Goal: Information Seeking & Learning: Learn about a topic

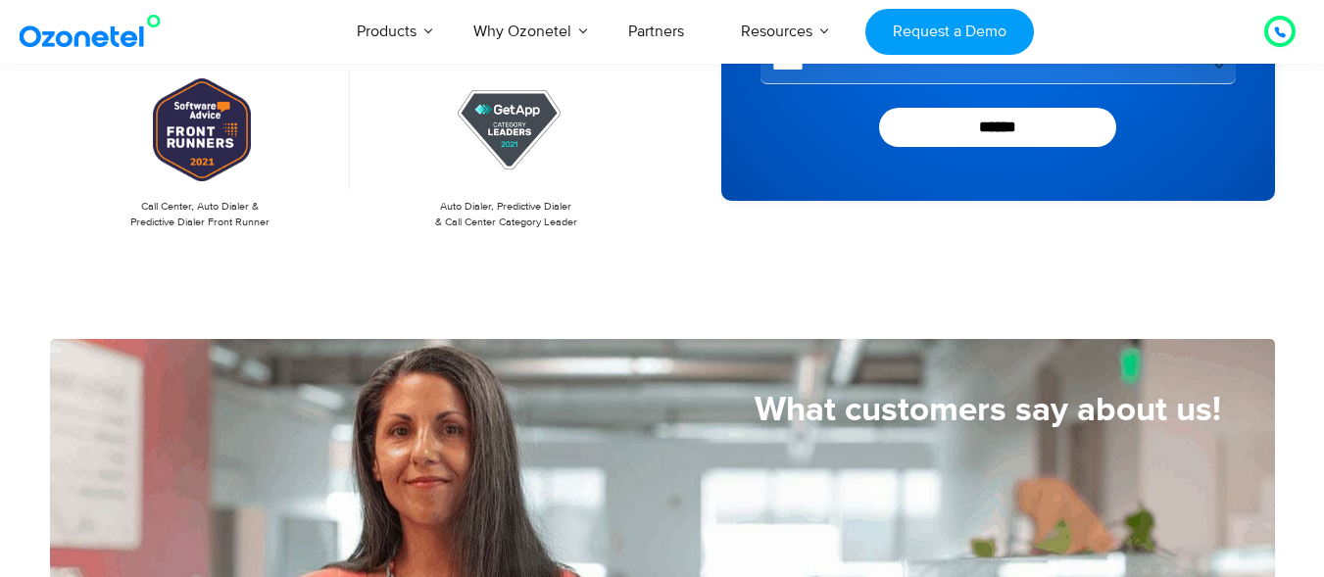
scroll to position [588, 0]
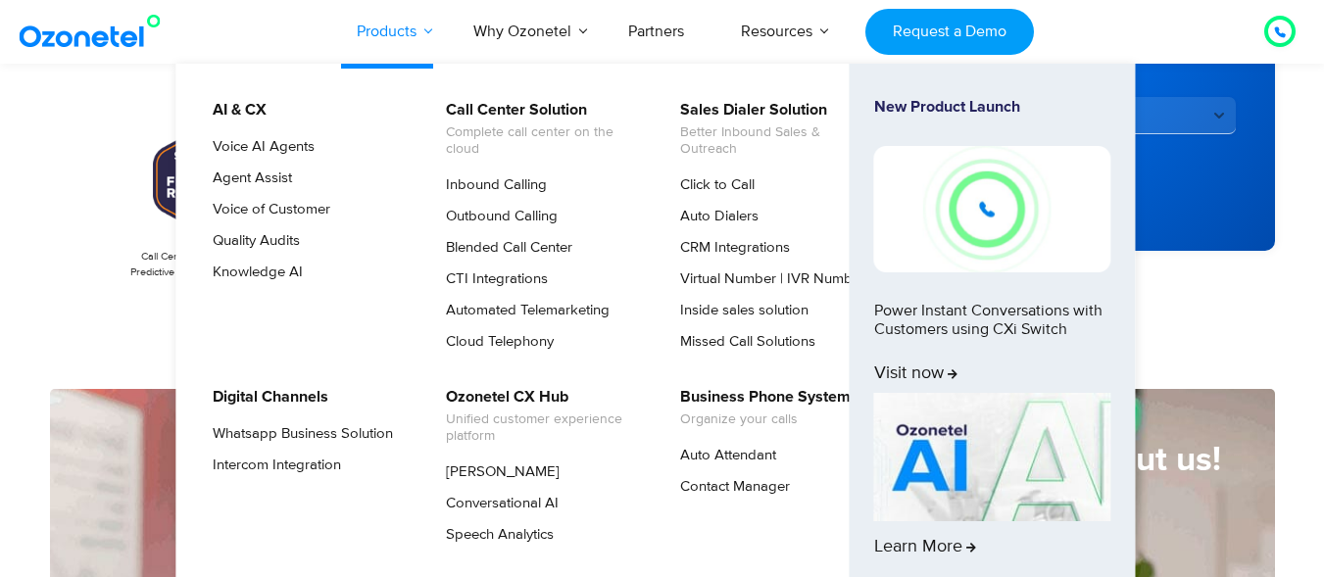
click at [381, 37] on link "Products" at bounding box center [386, 31] width 117 height 65
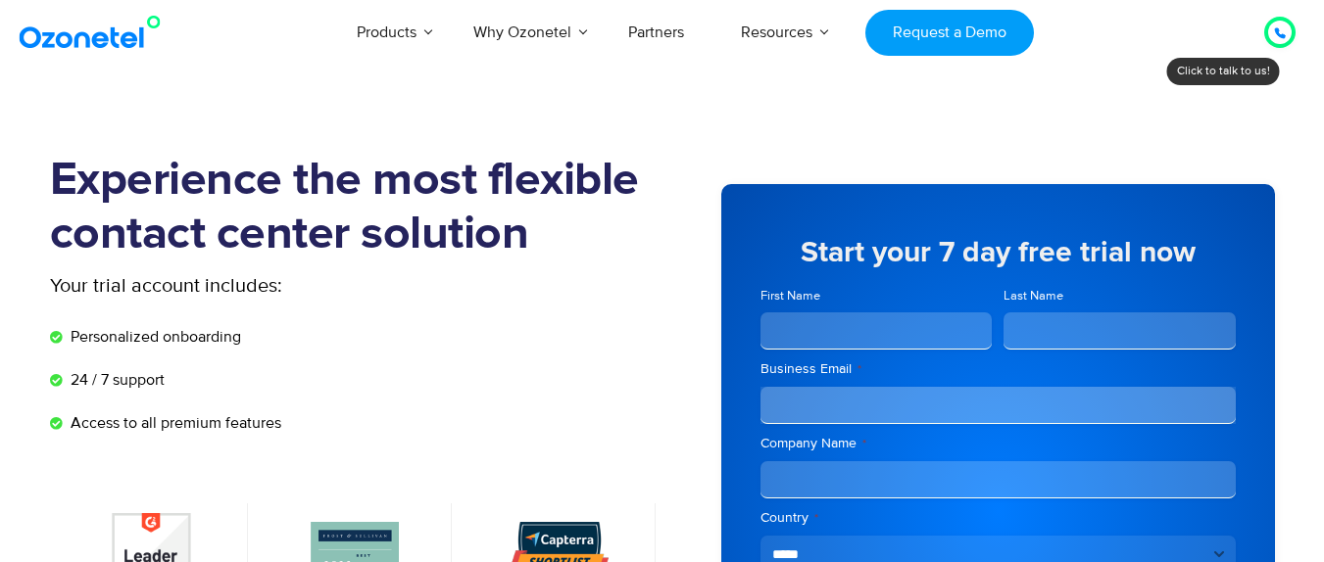
click at [1275, 30] on icon at bounding box center [1280, 33] width 10 height 10
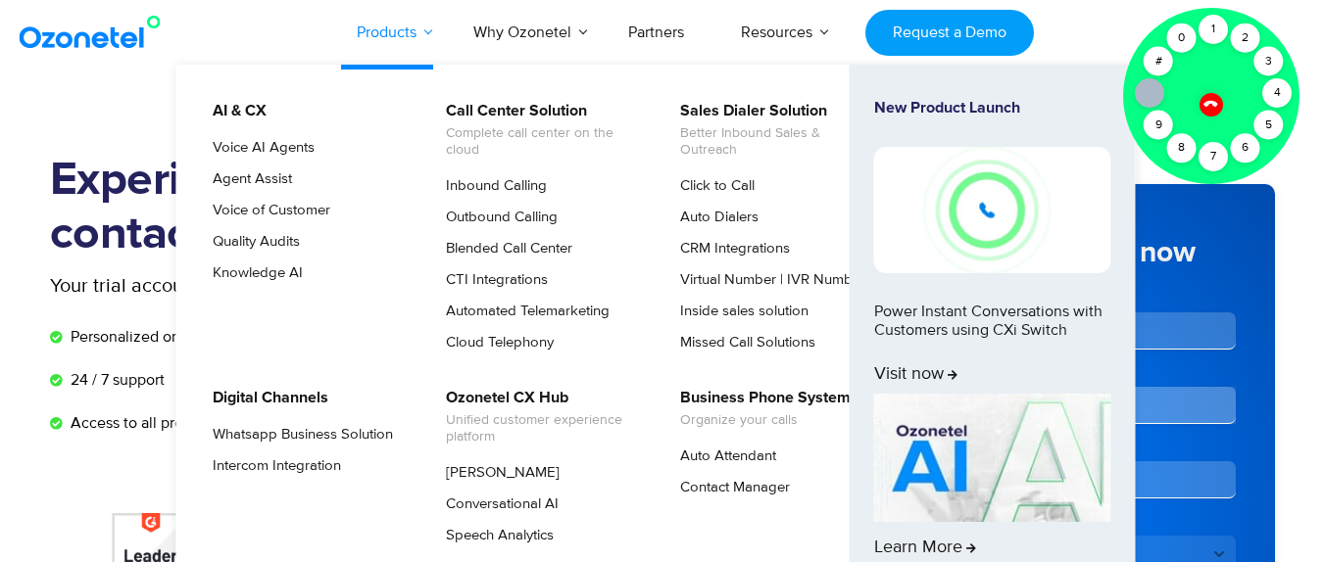
click at [422, 23] on link "Products" at bounding box center [386, 32] width 117 height 65
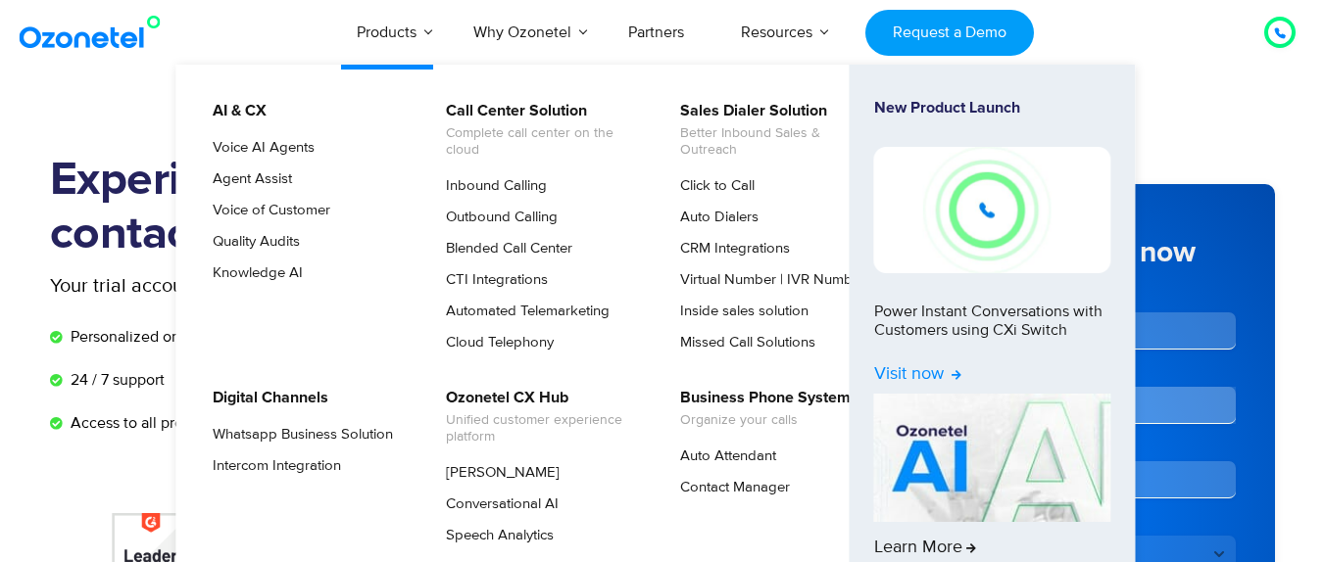
click at [936, 371] on span "Visit now" at bounding box center [917, 376] width 87 height 22
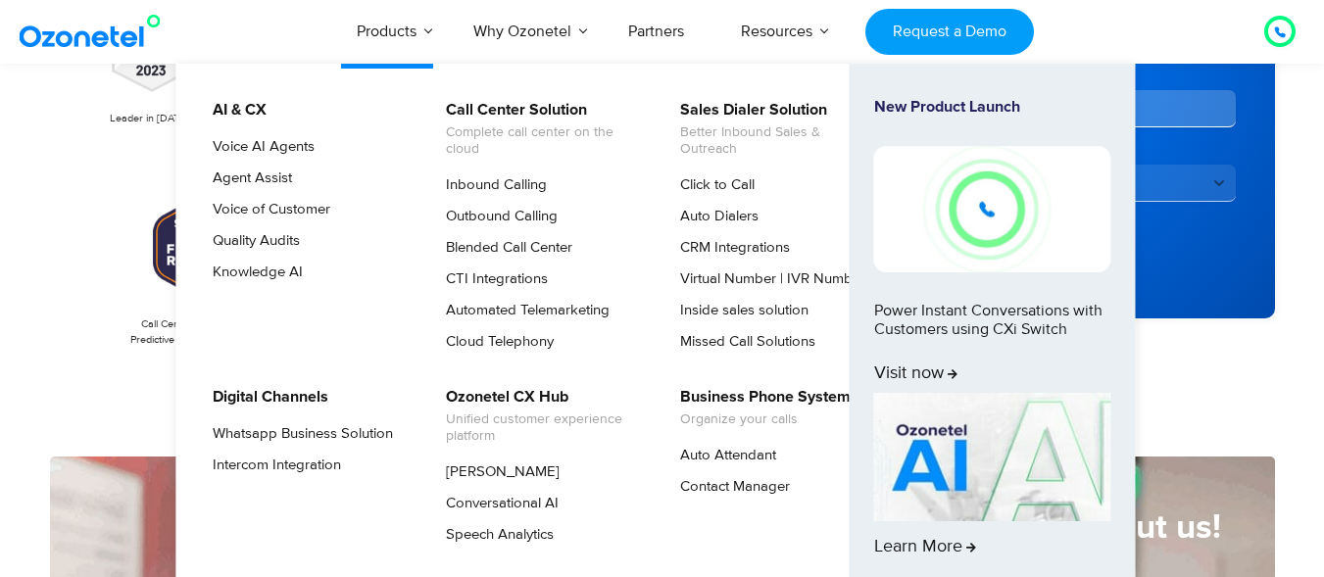
scroll to position [588, 0]
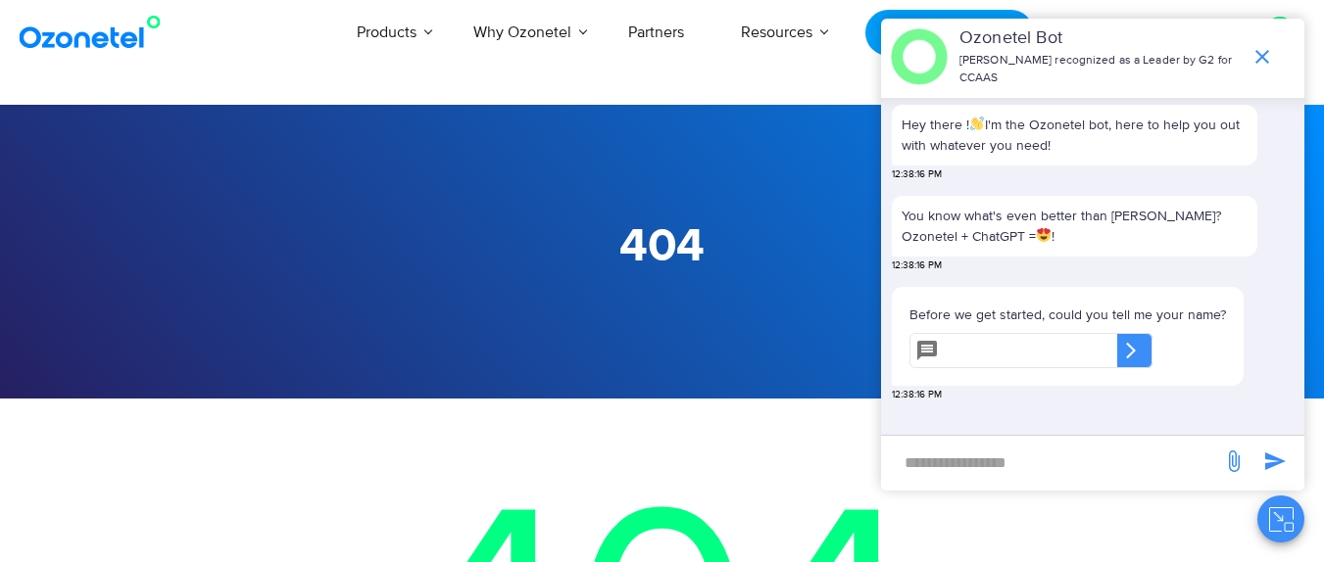
click at [933, 344] on icon at bounding box center [927, 351] width 20 height 20
click at [923, 344] on icon at bounding box center [927, 351] width 20 height 20
click at [1266, 50] on icon "end chat or minimize" at bounding box center [1262, 57] width 24 height 24
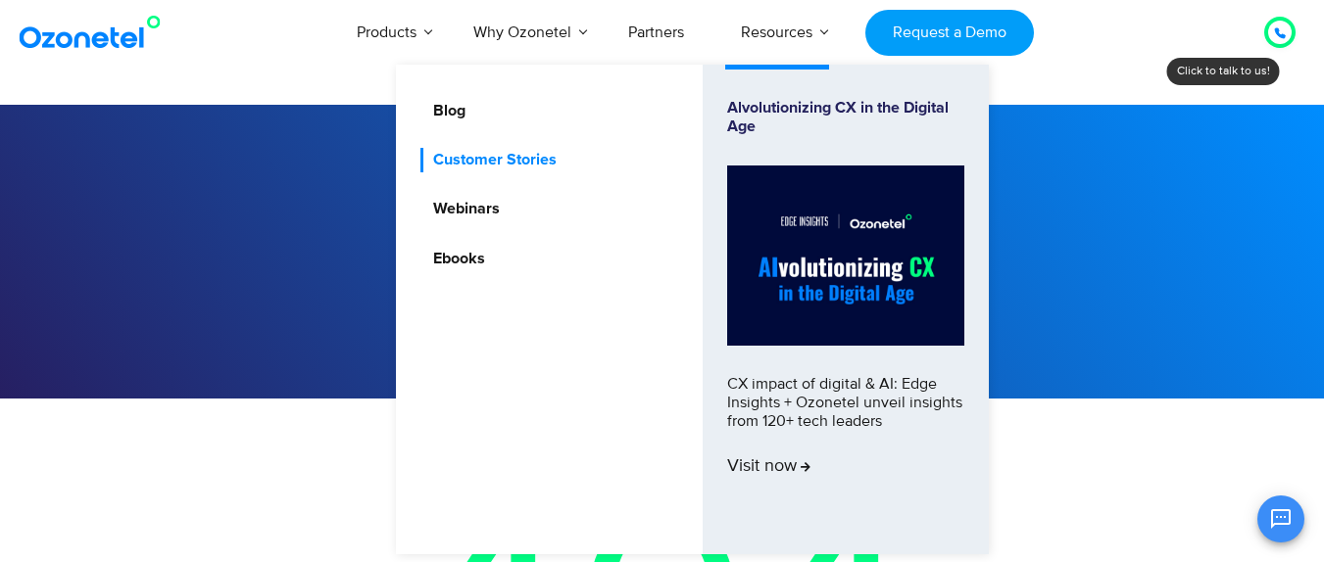
click at [532, 165] on link "Customer Stories" at bounding box center [489, 160] width 139 height 24
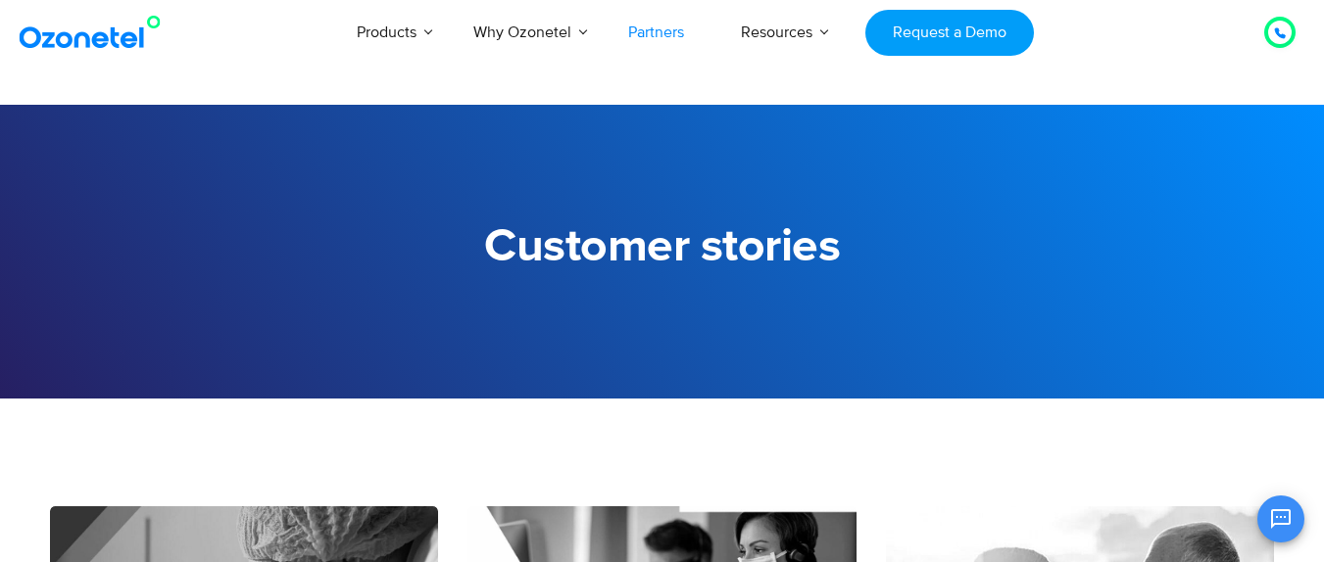
scroll to position [294, 0]
click at [649, 38] on link "Partners" at bounding box center [656, 32] width 113 height 65
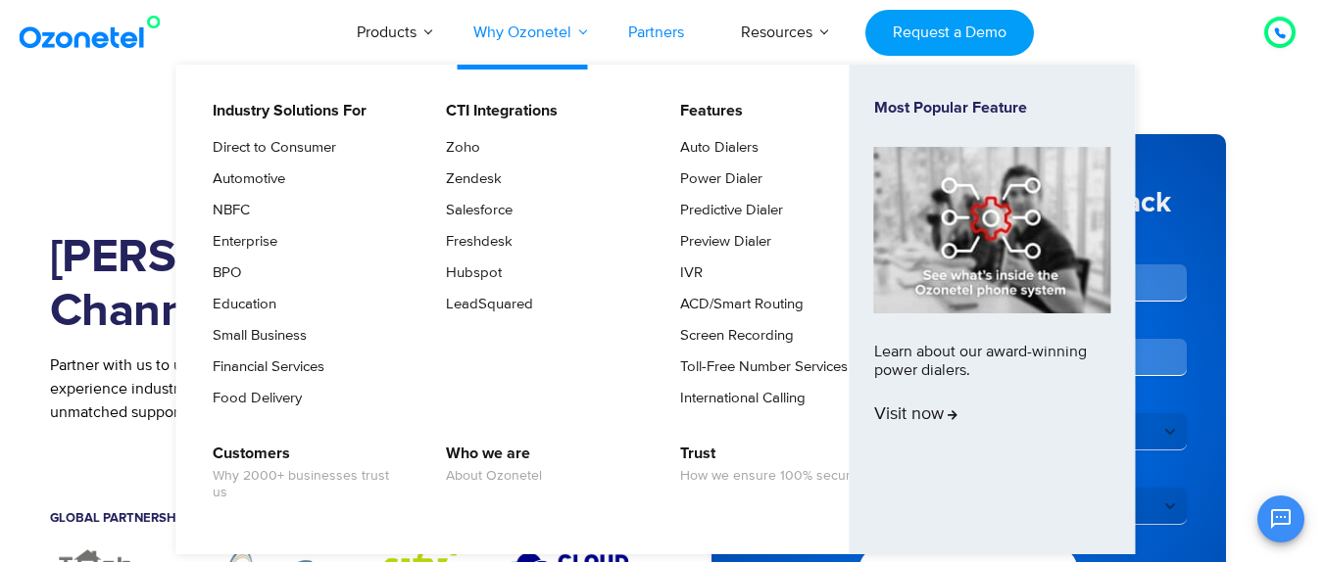
click at [483, 28] on link "Why Ozonetel" at bounding box center [522, 32] width 155 height 65
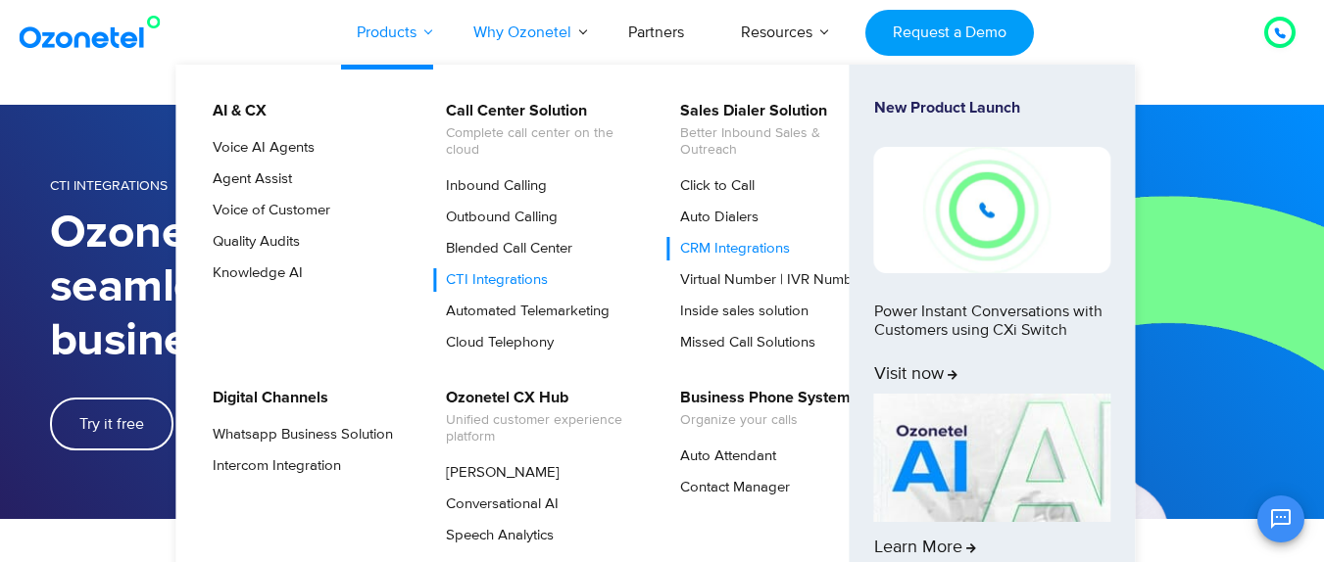
click at [388, 33] on link "Products" at bounding box center [386, 32] width 117 height 65
click at [406, 43] on link "Products" at bounding box center [386, 32] width 117 height 65
click at [527, 247] on link "Blended Call Center" at bounding box center [504, 249] width 142 height 24
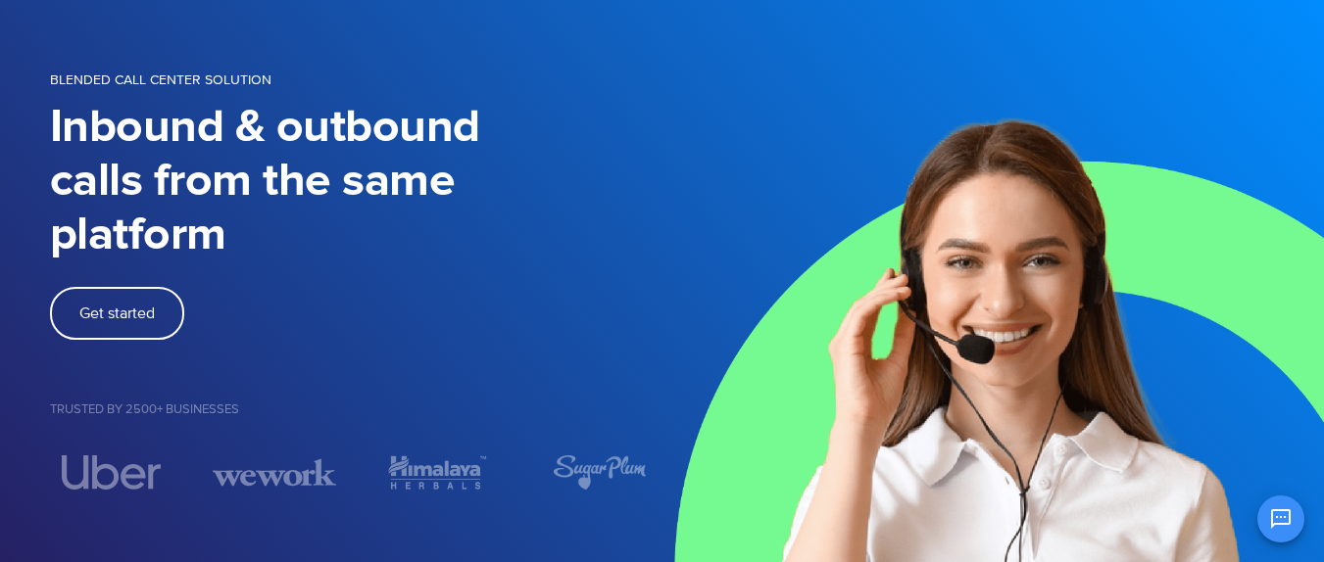
scroll to position [98, 0]
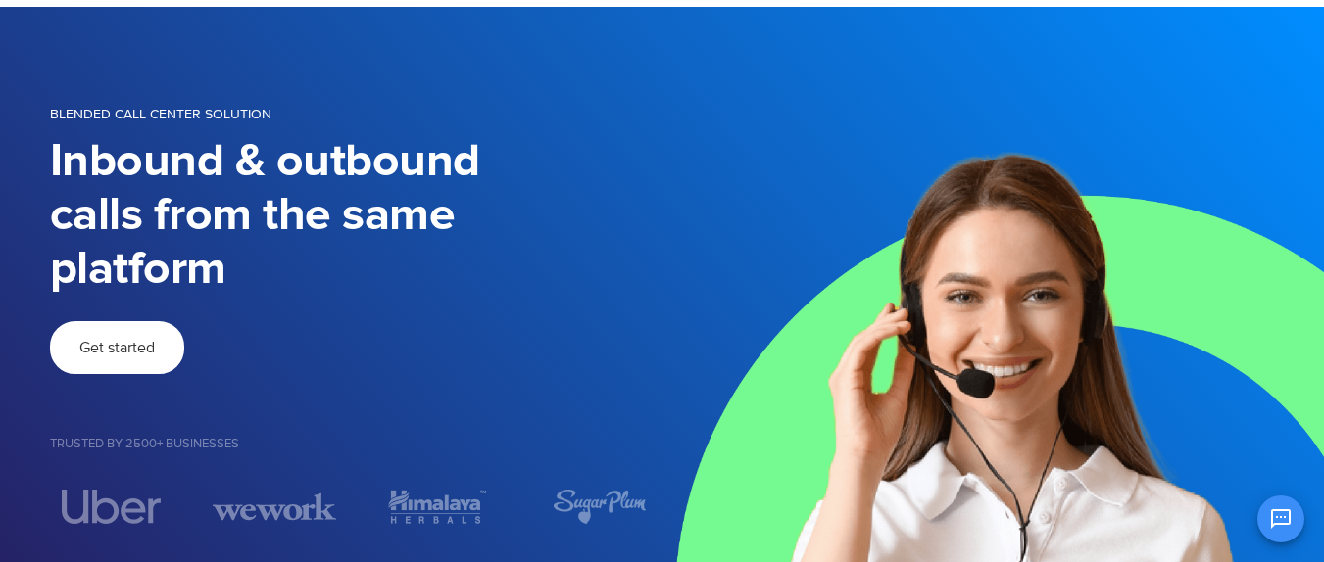
click at [94, 345] on span "Get started" at bounding box center [116, 348] width 75 height 16
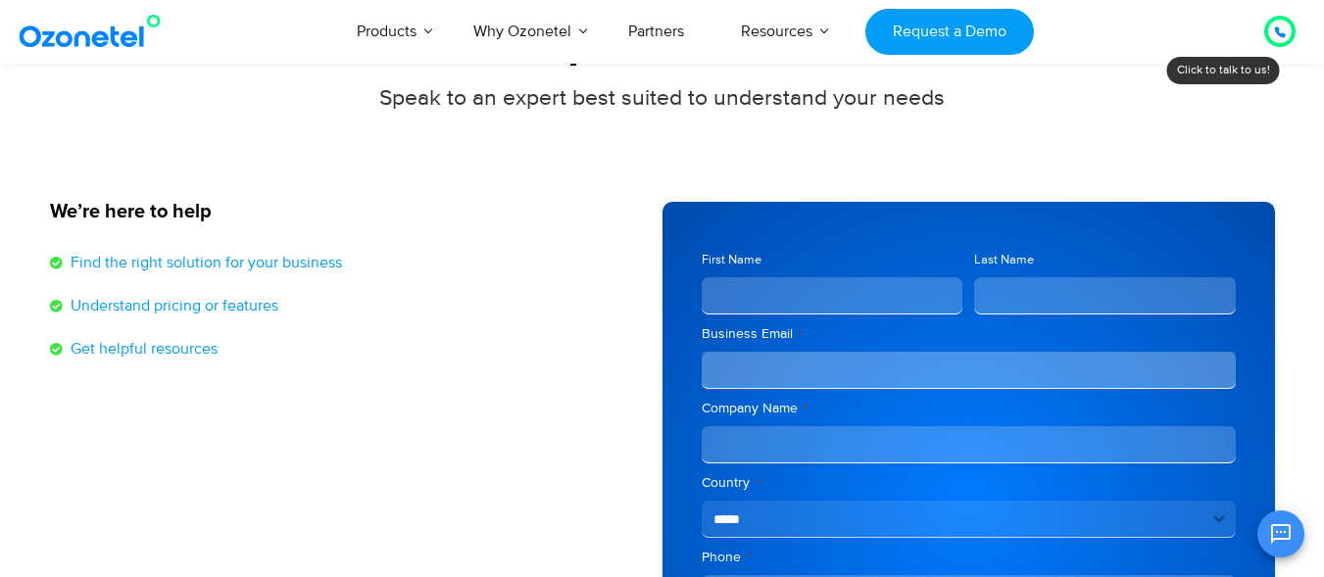
scroll to position [294, 0]
